Goal: Information Seeking & Learning: Learn about a topic

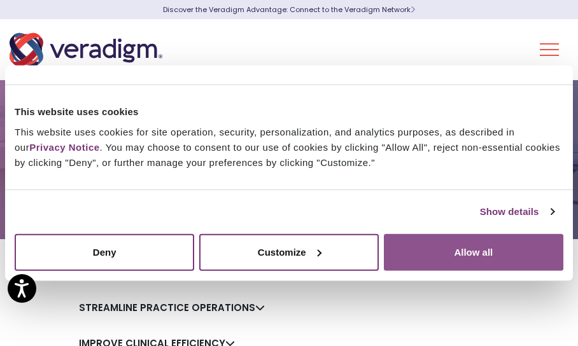
click at [500, 254] on button "Allow all" at bounding box center [473, 252] width 179 height 37
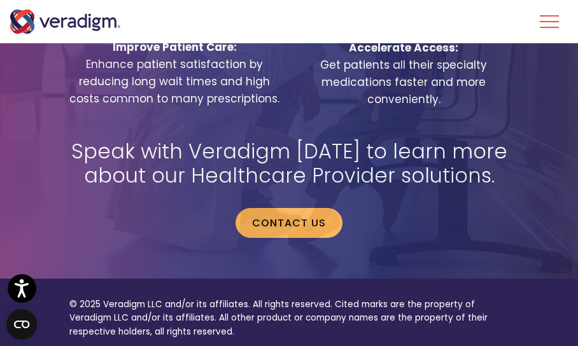
scroll to position [3407, 0]
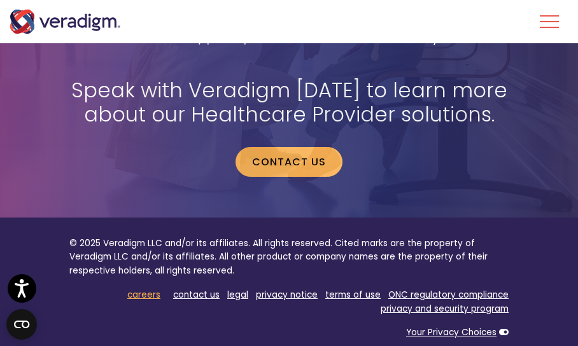
click at [151, 289] on link "careers" at bounding box center [143, 295] width 33 height 12
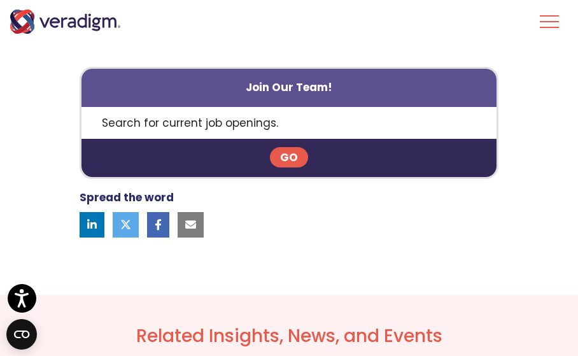
scroll to position [1273, 0]
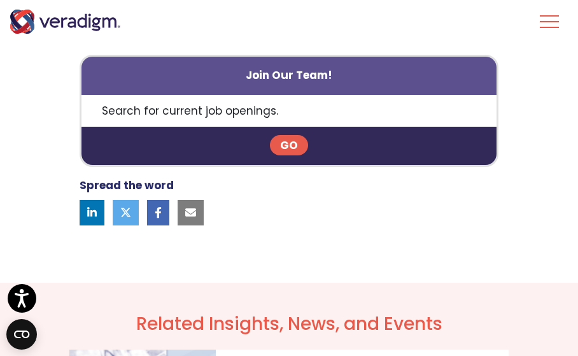
click at [211, 115] on p "Search for current job openings." at bounding box center [288, 111] width 415 height 32
click at [292, 150] on link "Go" at bounding box center [289, 145] width 38 height 20
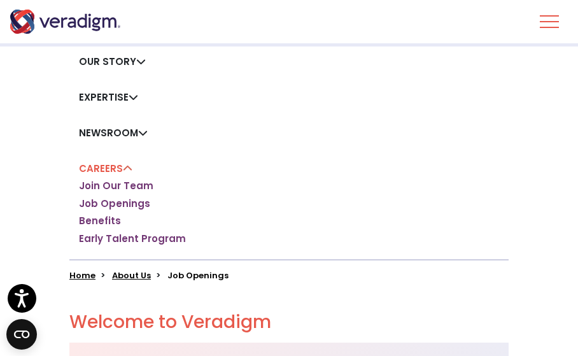
scroll to position [191, 0]
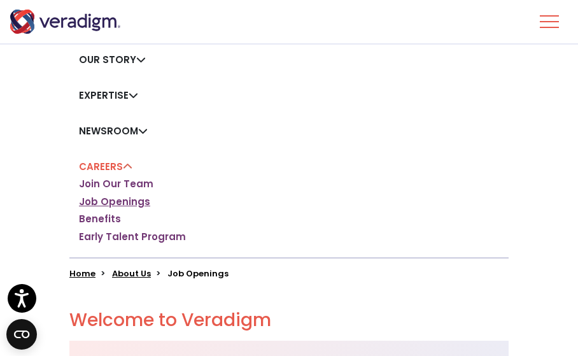
click at [132, 202] on link "Job Openings" at bounding box center [114, 201] width 71 height 13
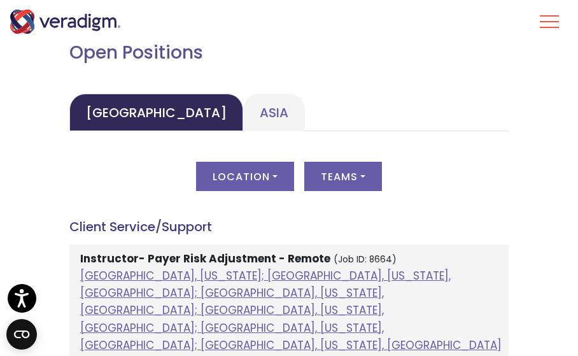
scroll to position [764, 0]
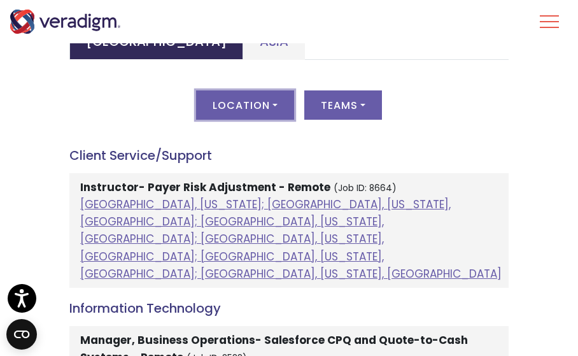
click at [248, 116] on button "Location" at bounding box center [245, 104] width 98 height 29
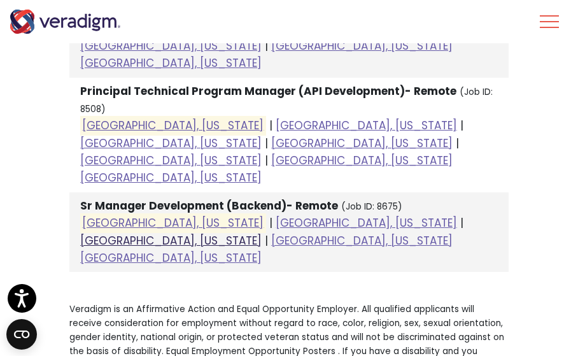
scroll to position [891, 0]
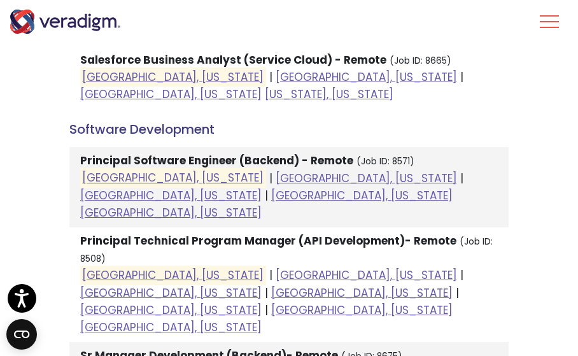
click at [204, 60] on strong "Salesforce Business Analyst (Service Cloud) - Remote" at bounding box center [233, 59] width 306 height 15
click at [364, 63] on strong "Salesforce Business Analyst (Service Cloud) - Remote" at bounding box center [233, 59] width 306 height 15
click at [402, 61] on small "(Job ID: 8665)" at bounding box center [420, 61] width 62 height 12
click at [153, 80] on link "[GEOGRAPHIC_DATA], [US_STATE]" at bounding box center [172, 76] width 181 height 15
